Goal: Communication & Community: Answer question/provide support

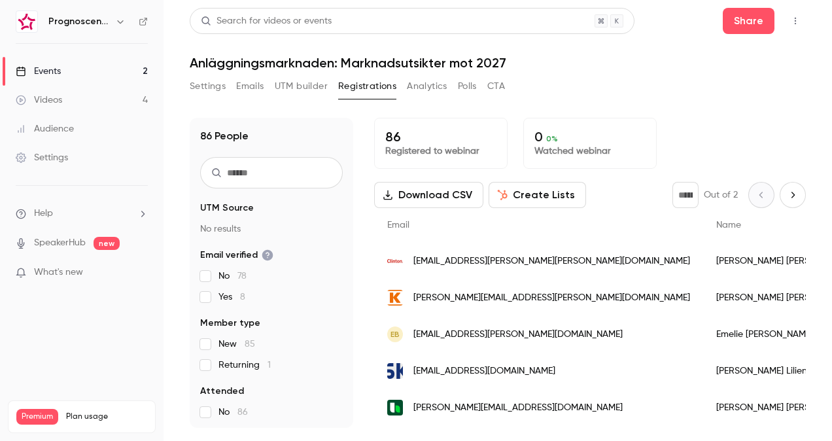
click at [517, 263] on span "[EMAIL_ADDRESS][PERSON_NAME][PERSON_NAME][DOMAIN_NAME]" at bounding box center [551, 261] width 277 height 14
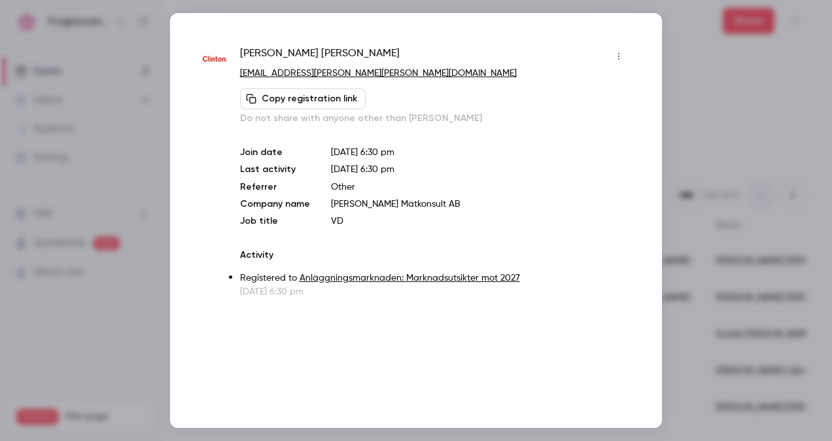
click at [696, 140] on div at bounding box center [416, 220] width 832 height 441
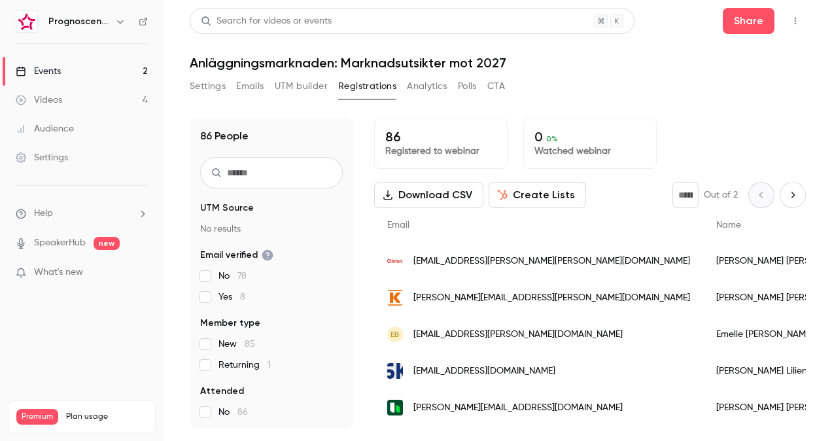
click at [703, 303] on div "[PERSON_NAME]" at bounding box center [785, 297] width 164 height 37
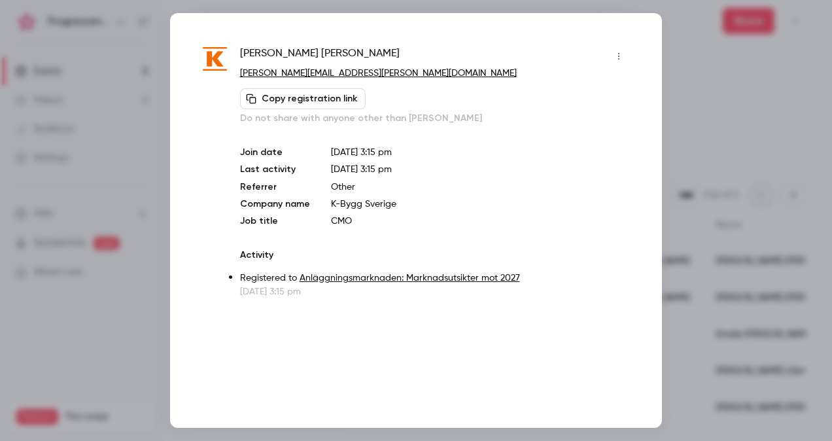
click at [698, 58] on div at bounding box center [416, 220] width 832 height 441
